Goal: Find specific page/section

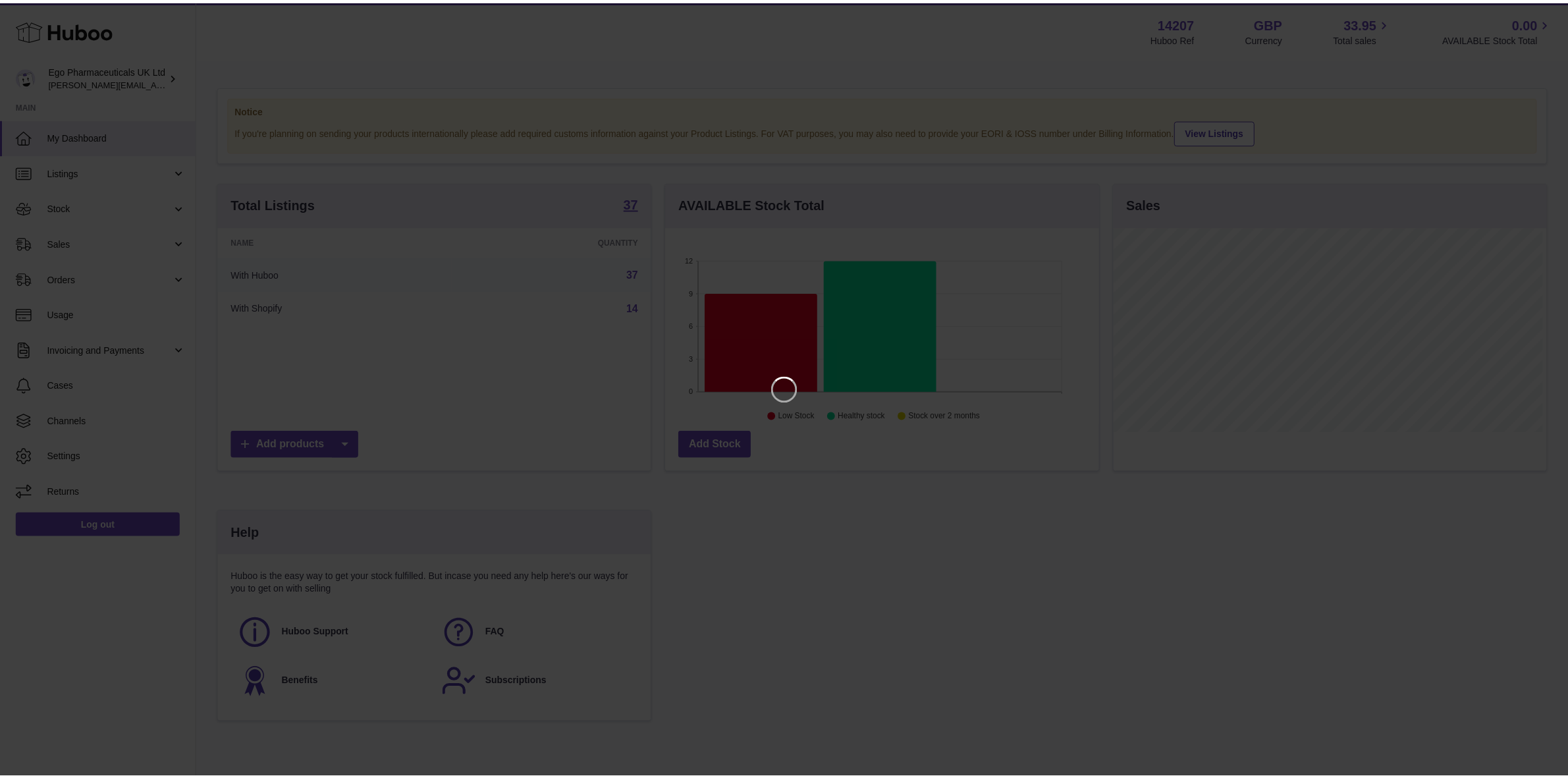
scroll to position [205, 436]
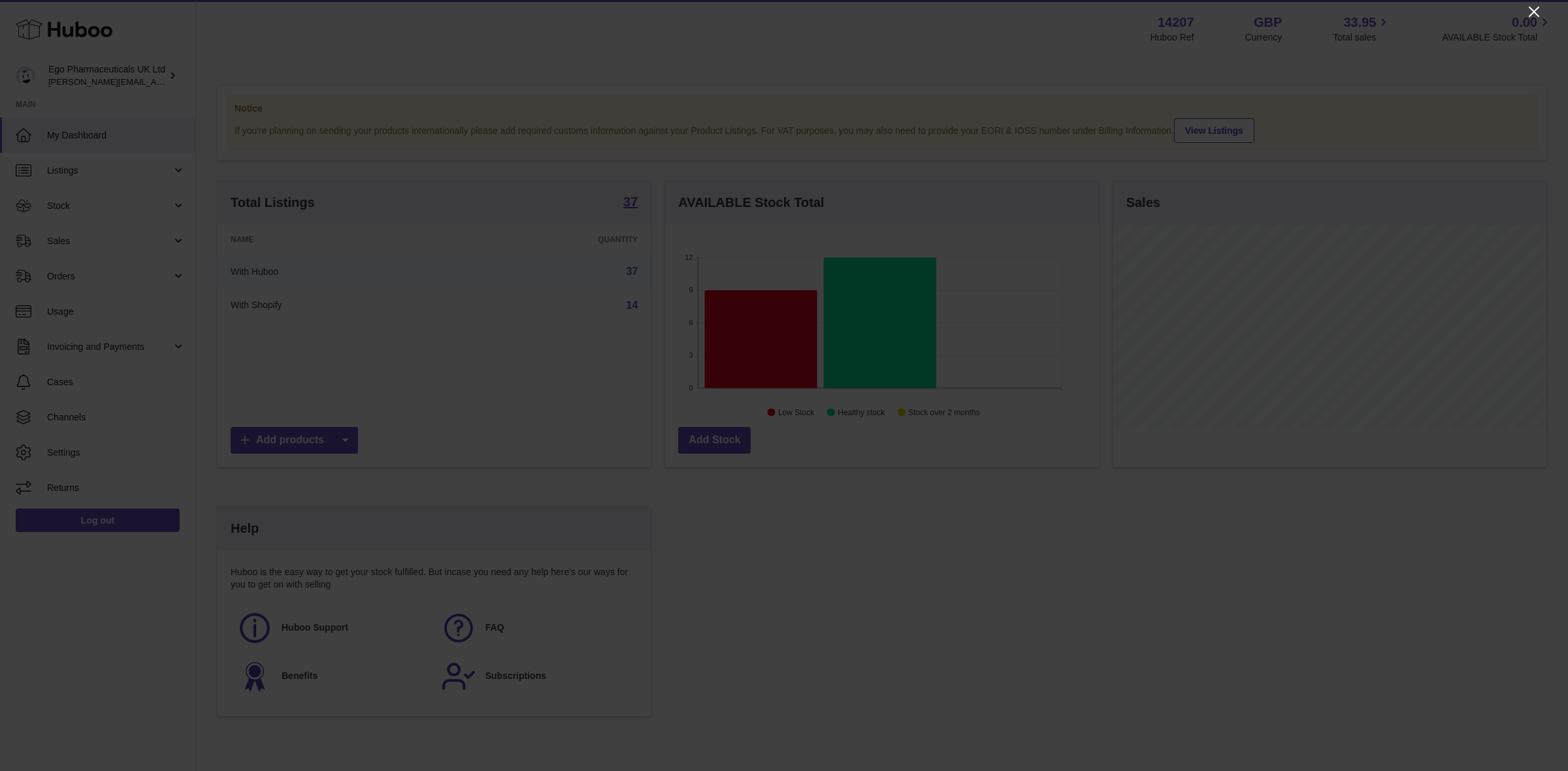
click at [1530, 8] on icon "Close" at bounding box center [1533, 11] width 10 height 10
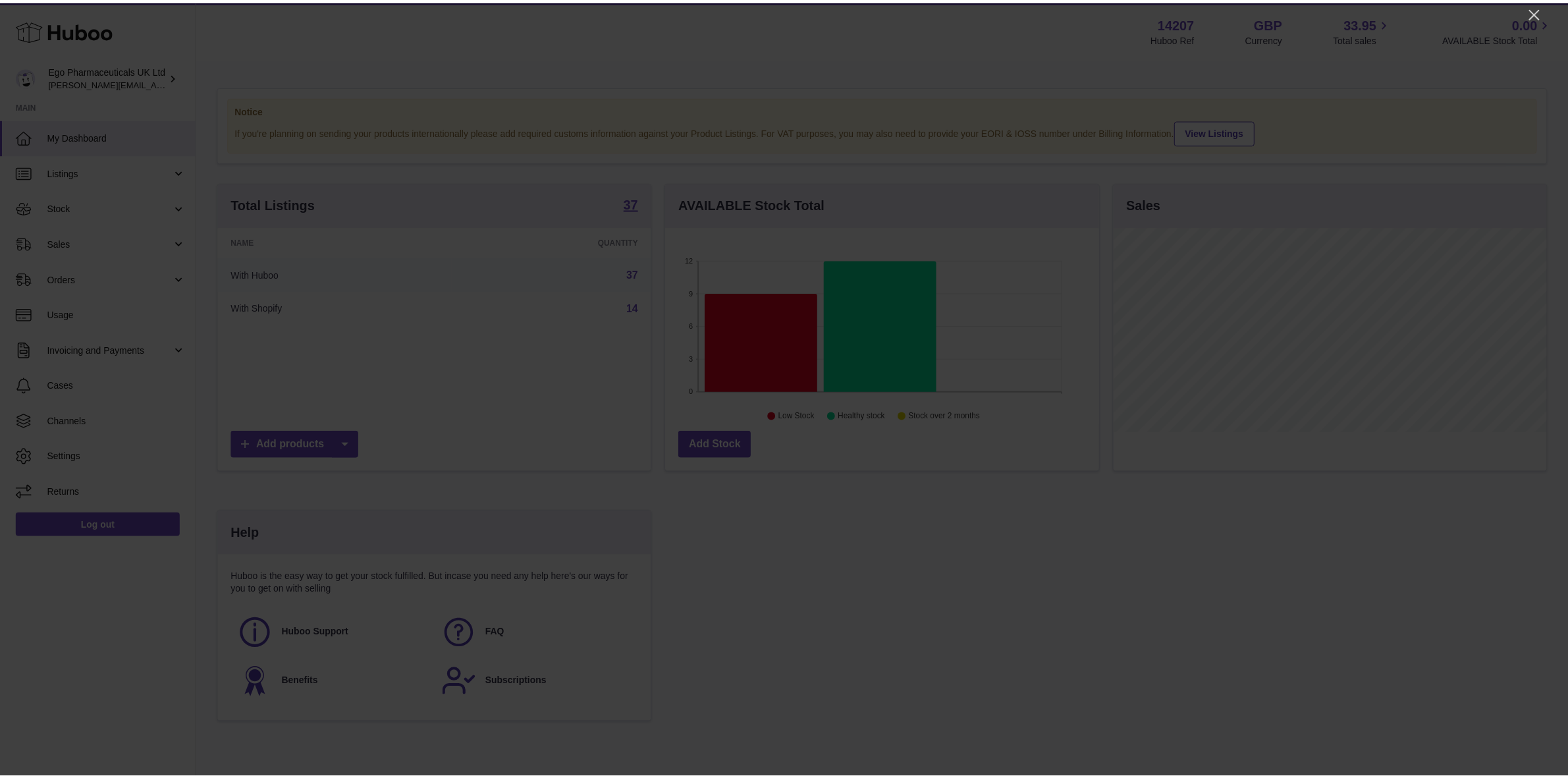
scroll to position [658566, 658056]
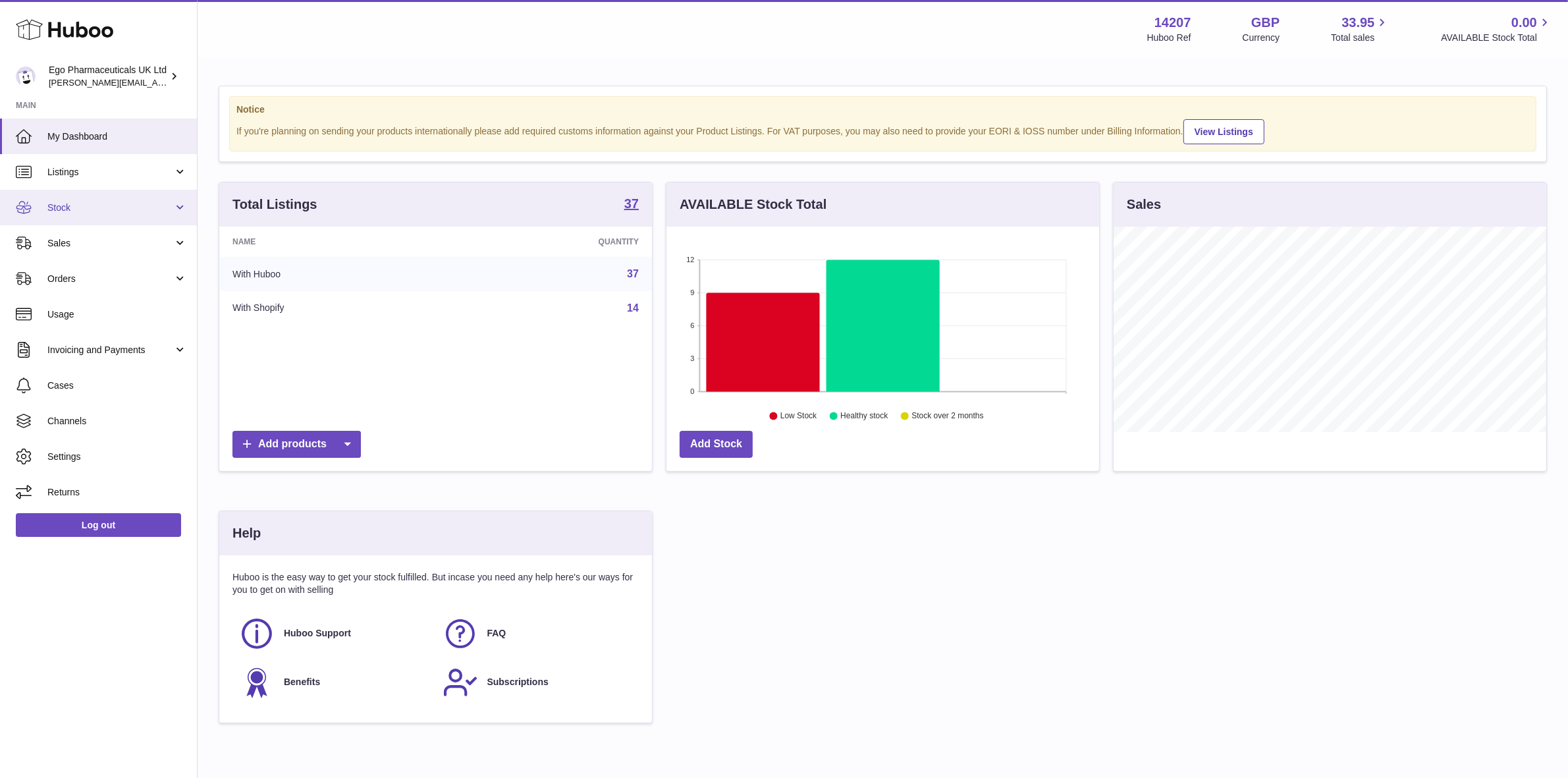
click at [80, 205] on span "Stock" at bounding box center [110, 208] width 126 height 13
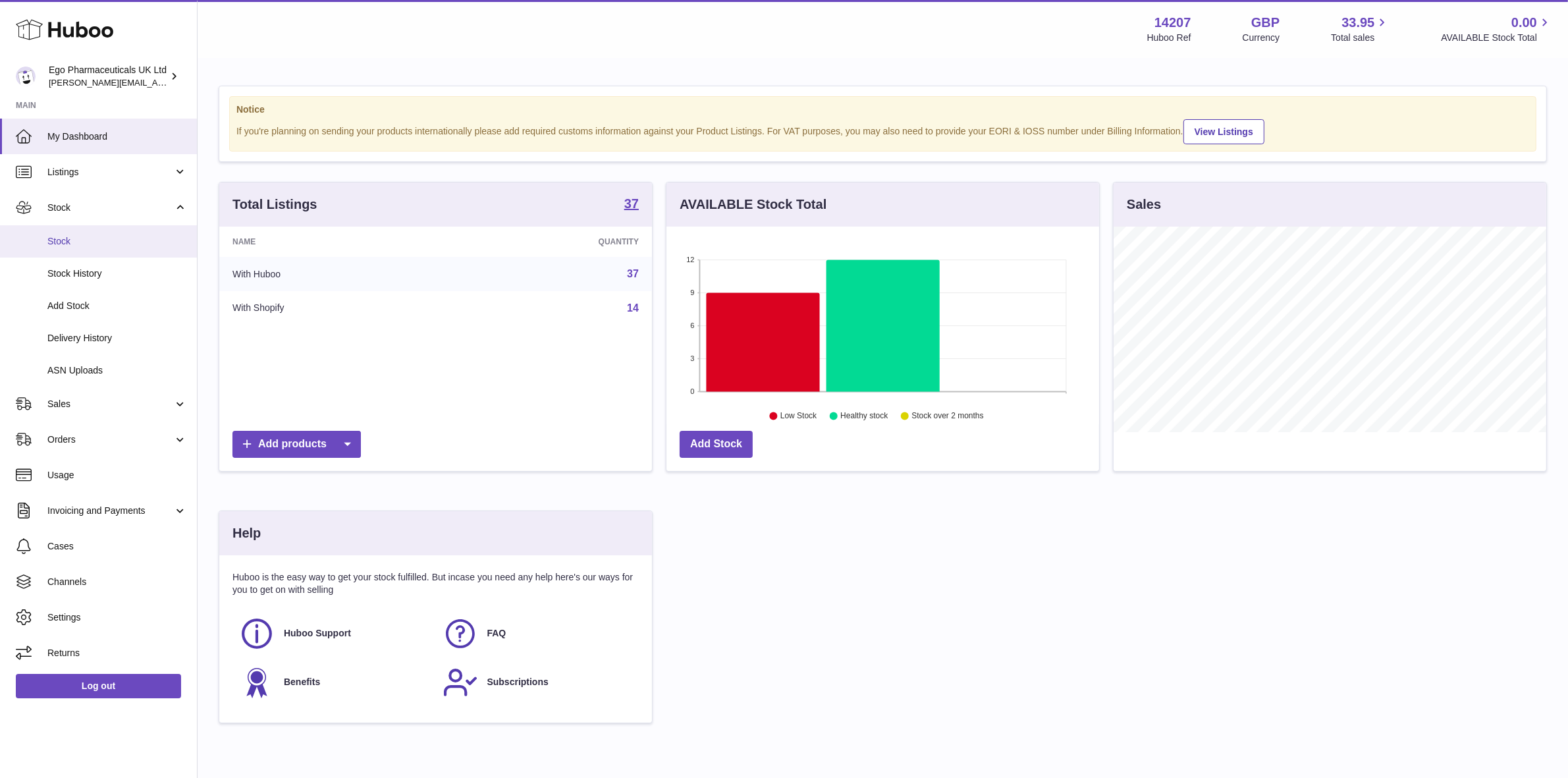
click at [70, 235] on span "Stock" at bounding box center [117, 242] width 139 height 13
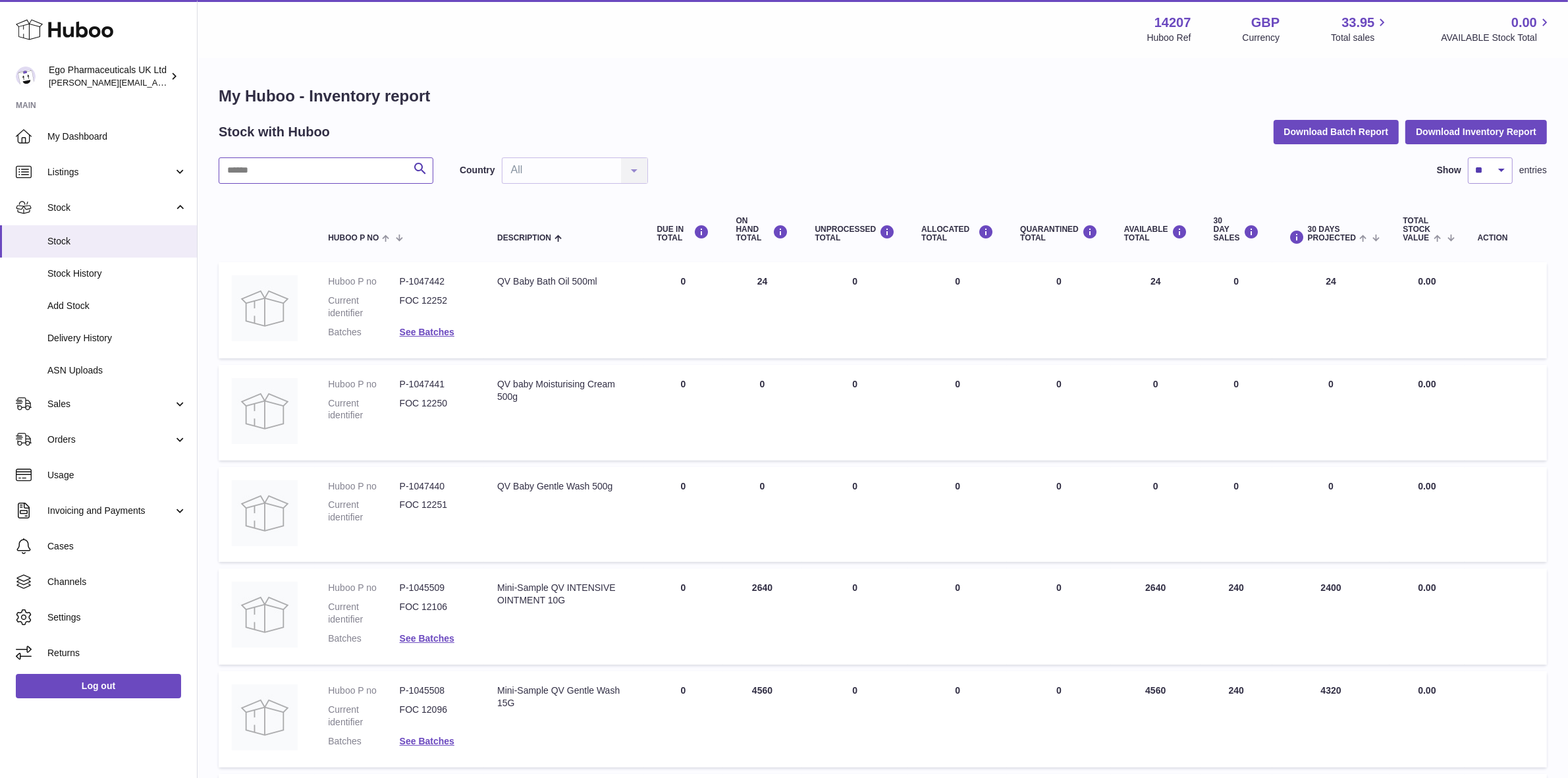
click at [337, 169] on input "text" at bounding box center [325, 170] width 215 height 26
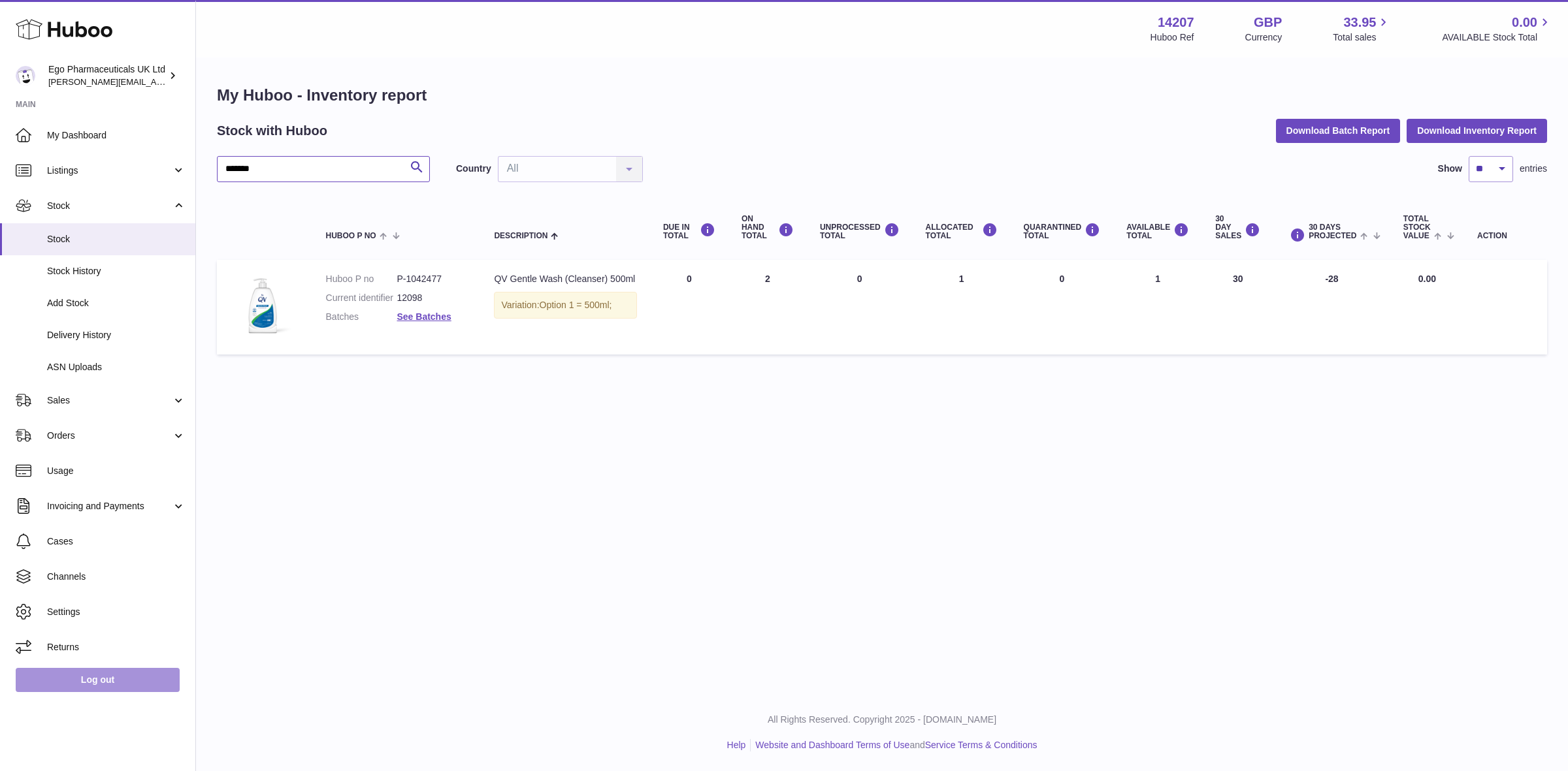
type input "*******"
click at [79, 679] on link "Log out" at bounding box center [97, 680] width 164 height 24
